Goal: Transaction & Acquisition: Obtain resource

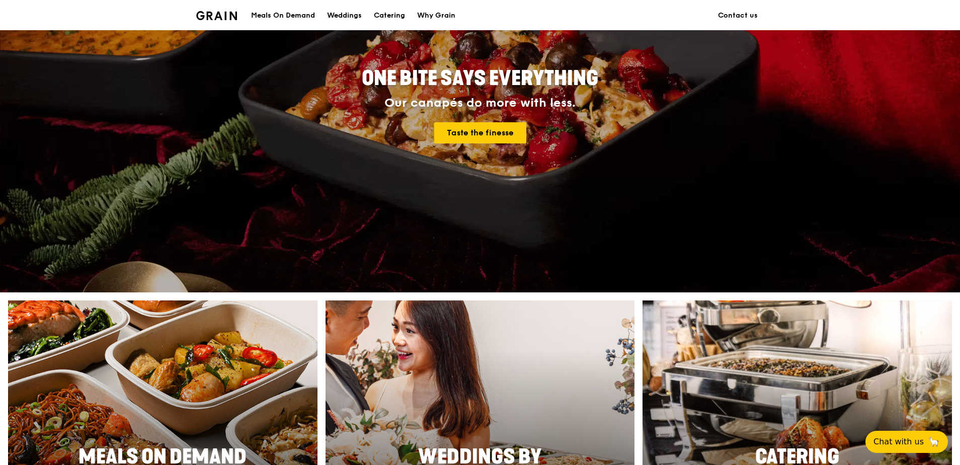
scroll to position [162, 0]
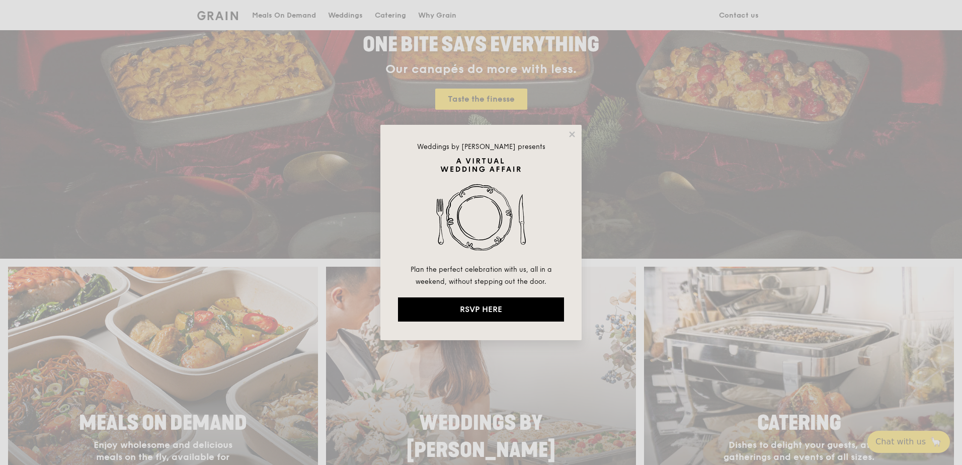
drag, startPoint x: 571, startPoint y: 136, endPoint x: 567, endPoint y: 138, distance: 5.2
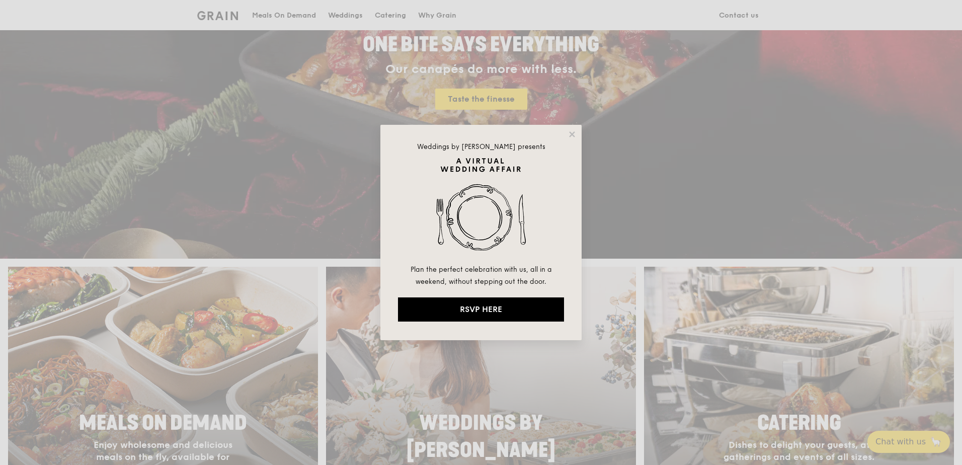
click at [567, 138] on div "Weddings by [PERSON_NAME] presents Plan the perfect celebration with us, all in…" at bounding box center [480, 232] width 201 height 215
click at [569, 135] on icon at bounding box center [572, 134] width 9 height 9
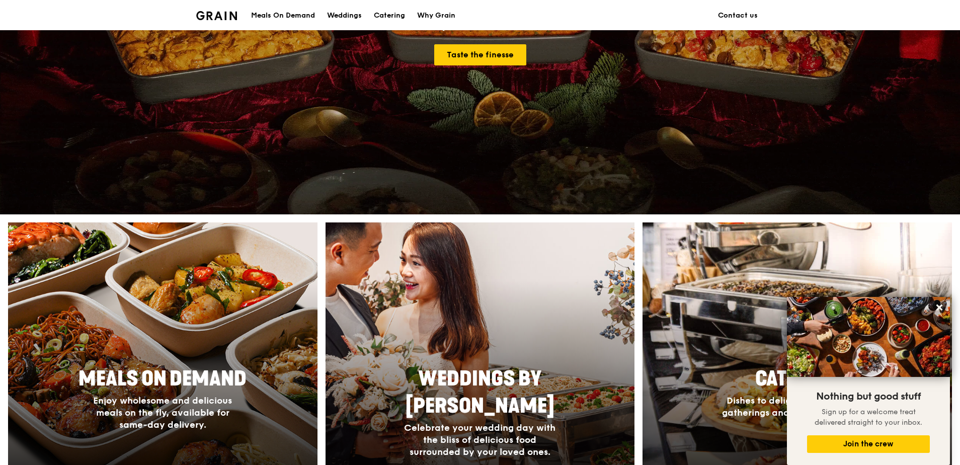
scroll to position [141, 0]
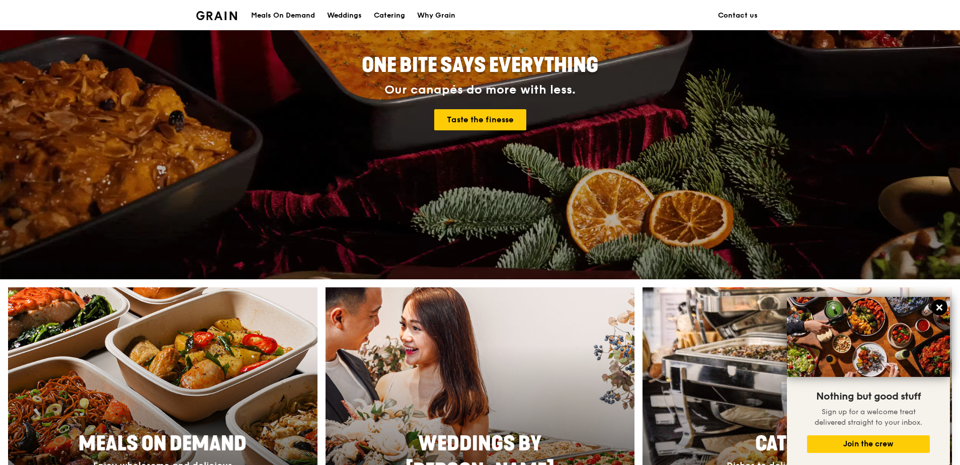
click at [941, 305] on icon at bounding box center [939, 307] width 9 height 9
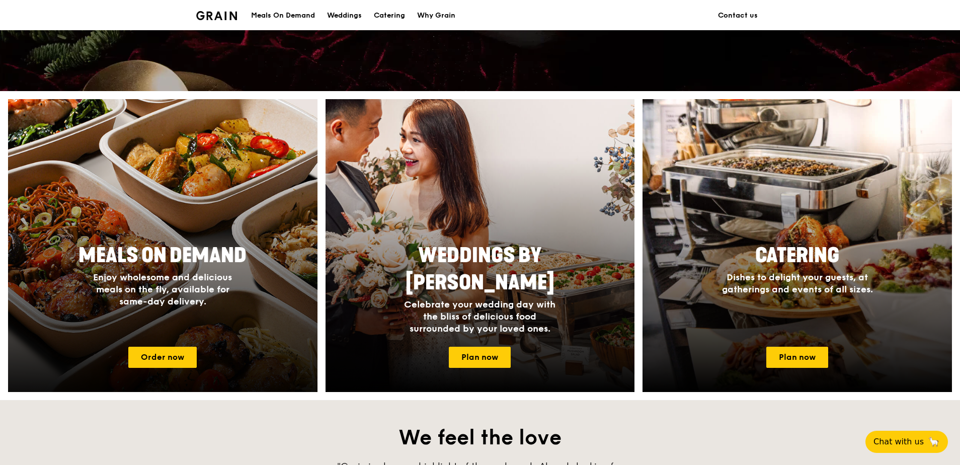
scroll to position [385, 0]
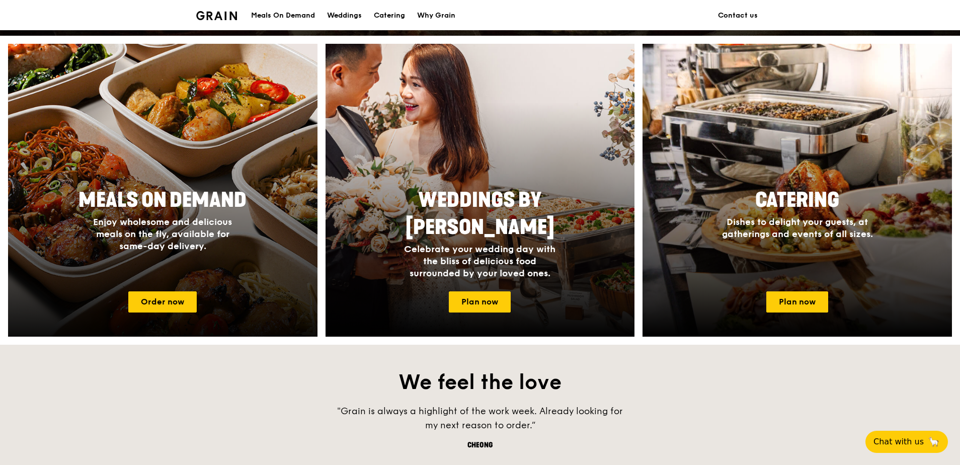
click at [165, 251] on span "Enjoy wholesome and delicious meals on the fly, available for same-day delivery." at bounding box center [162, 233] width 139 height 35
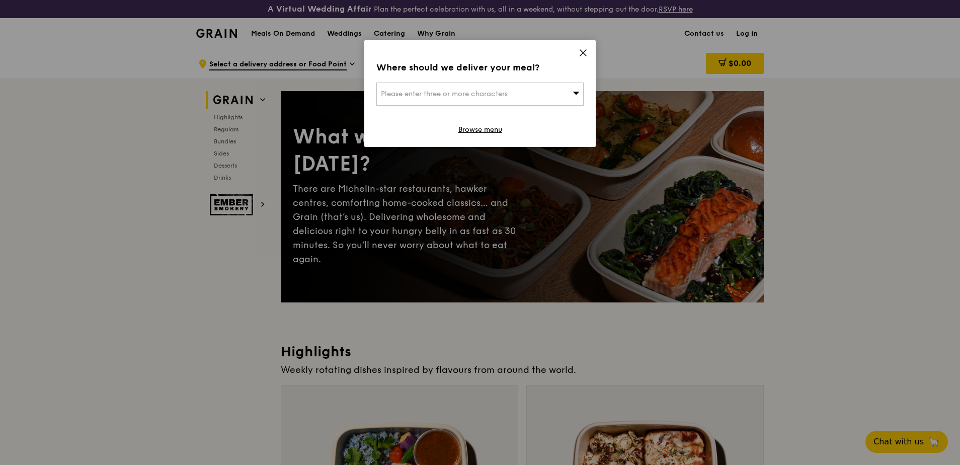
click at [573, 52] on div "Where should we deliver your meal? Please enter three or more characters Browse…" at bounding box center [480, 93] width 232 height 107
click at [584, 53] on icon at bounding box center [583, 53] width 6 height 6
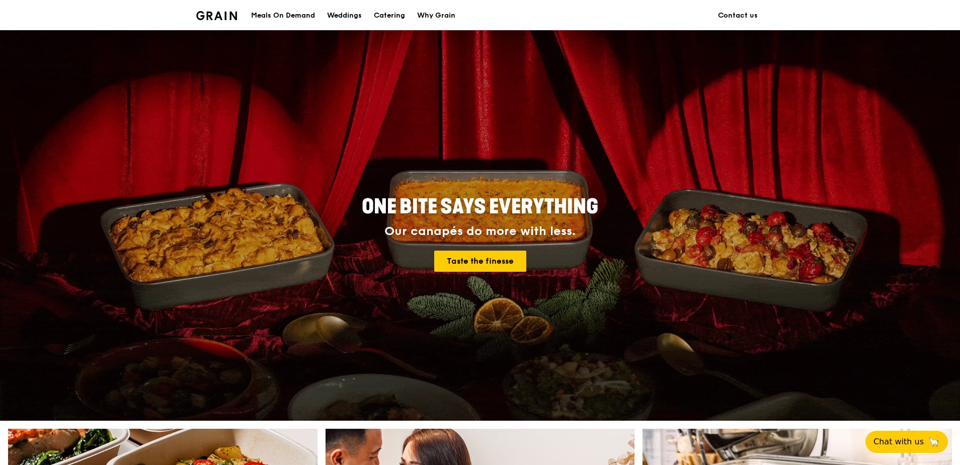
scroll to position [385, 0]
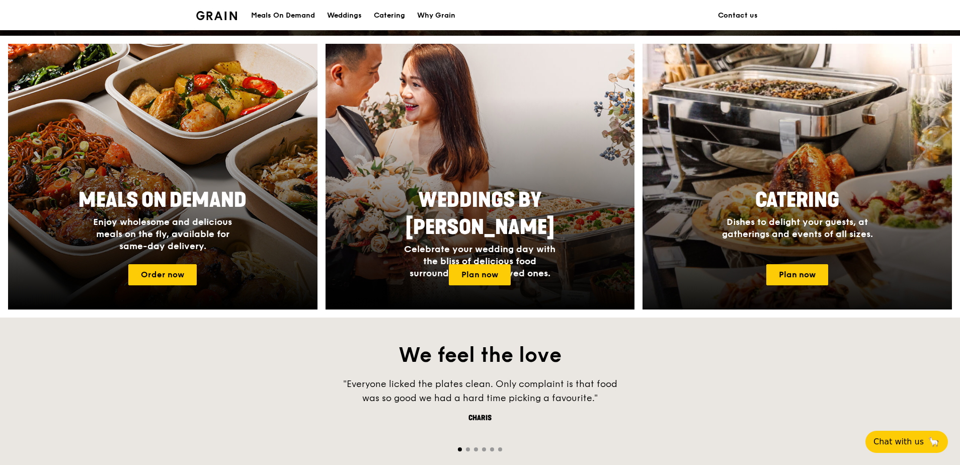
click at [751, 144] on div at bounding box center [798, 177] width 340 height 292
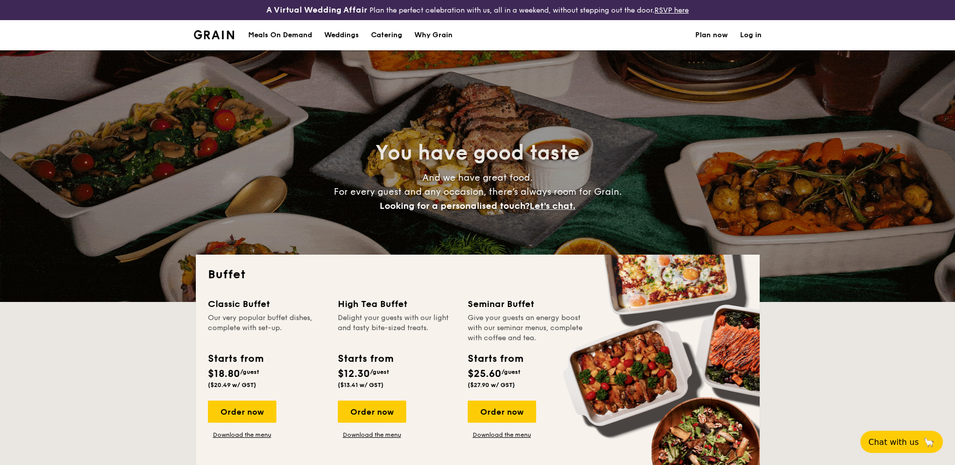
select select
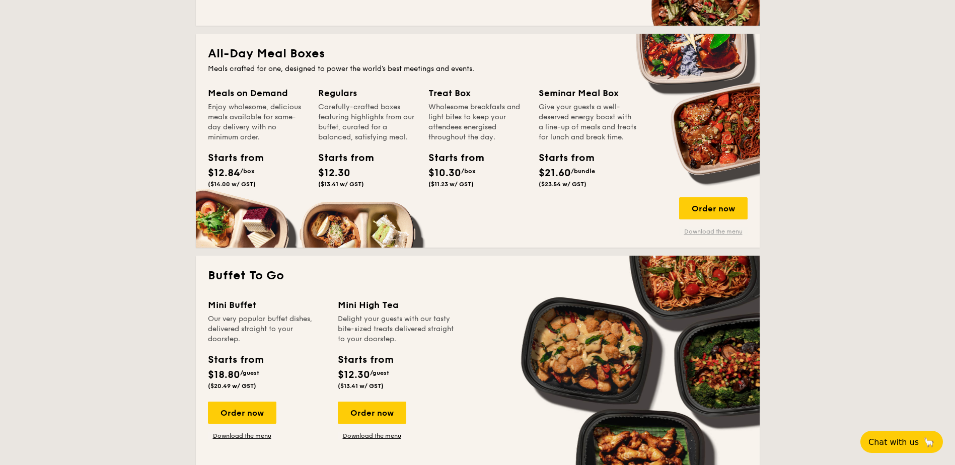
scroll to position [461, 0]
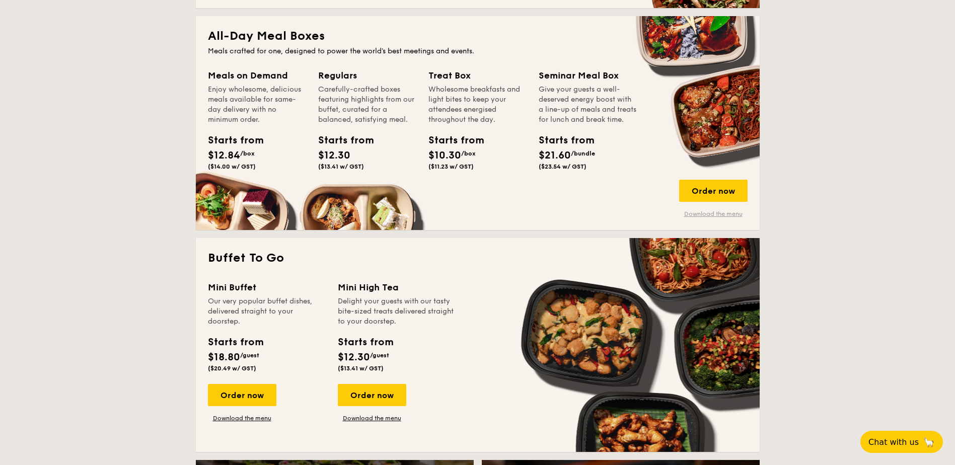
click at [720, 213] on link "Download the menu" at bounding box center [713, 214] width 68 height 8
